Goal: Task Accomplishment & Management: Manage account settings

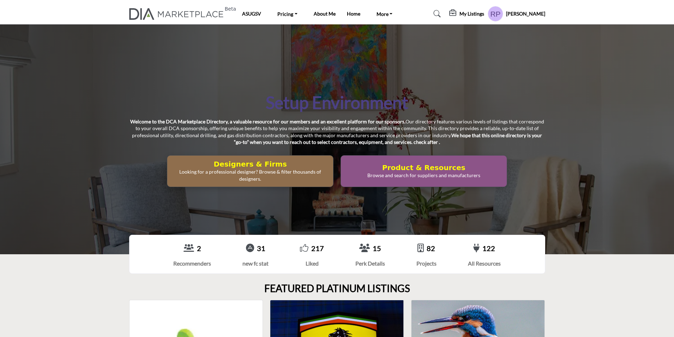
click at [480, 14] on h5 "My Listings" at bounding box center [472, 14] width 25 height 6
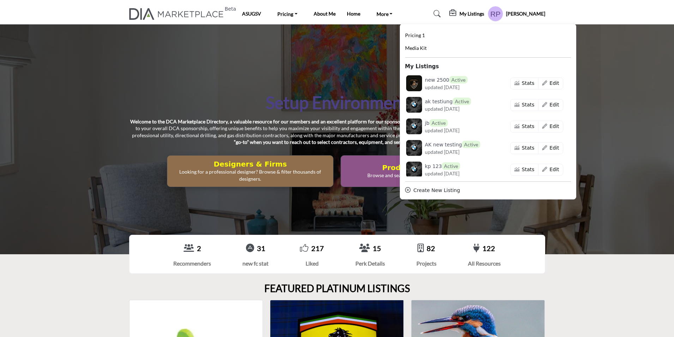
click at [504, 9] on profile-featured-5b1cbef3-cb77-4ba5-92de-570dc196ff6b "Show hide supplier dropdown" at bounding box center [496, 14] width 16 height 16
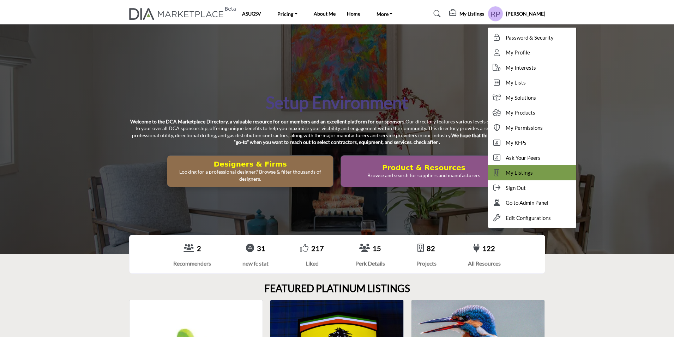
click at [529, 172] on span "My Listings" at bounding box center [519, 172] width 27 height 8
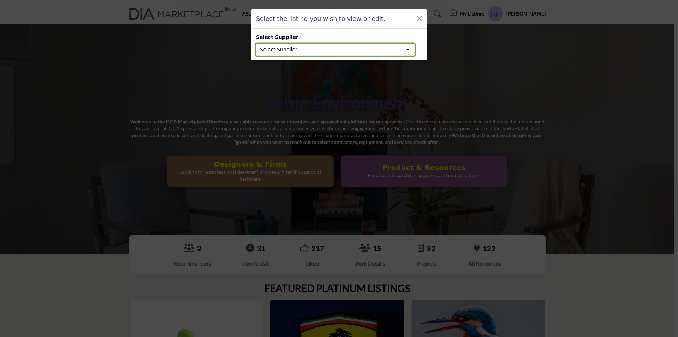
click at [350, 50] on button "Select Supplier" at bounding box center [335, 50] width 159 height 12
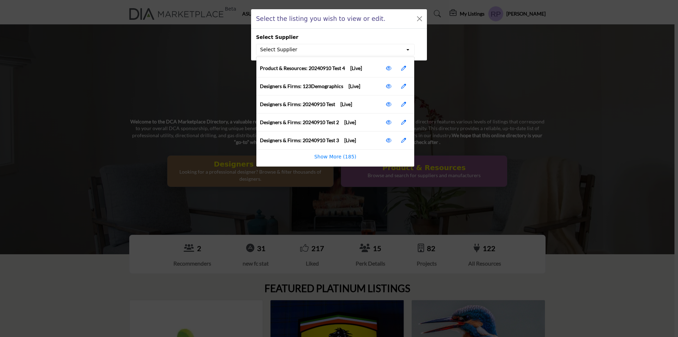
click at [477, 44] on div "Select the listing you wish to view or edit. Select Supplier Select Supplier Pr…" at bounding box center [339, 168] width 678 height 337
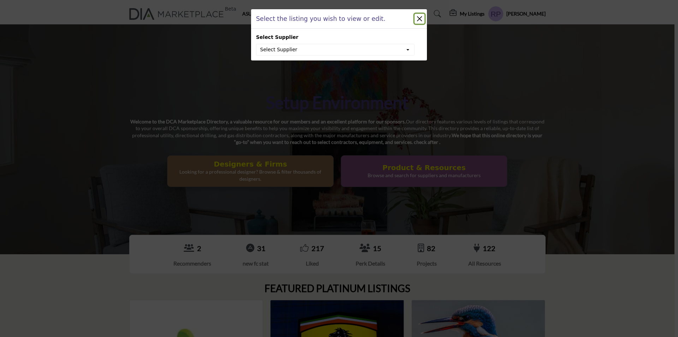
click at [417, 18] on button "Close" at bounding box center [420, 19] width 10 height 10
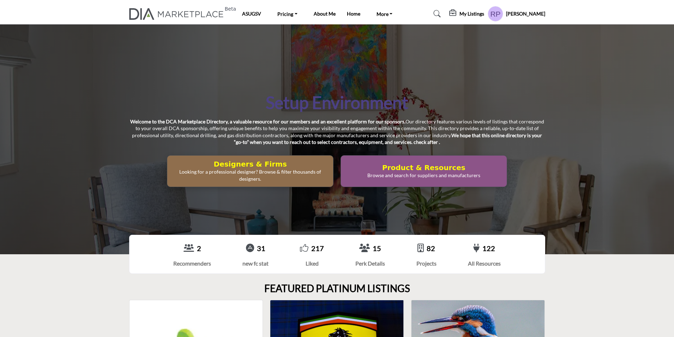
click at [504, 13] on profile-featured-5b1cbef3-cb77-4ba5-92de-570dc196ff6b "Show hide supplier dropdown" at bounding box center [496, 14] width 16 height 16
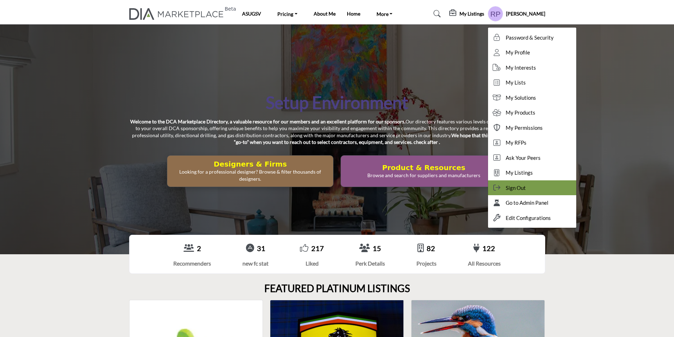
click at [524, 189] on span "Sign Out" at bounding box center [516, 188] width 20 height 8
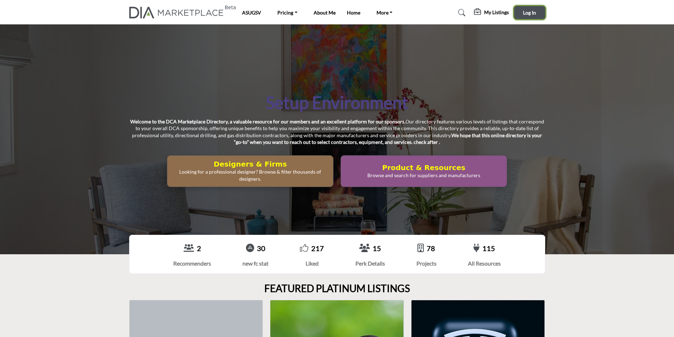
click at [529, 11] on span "Log In" at bounding box center [529, 13] width 13 height 6
